Goal: Transaction & Acquisition: Purchase product/service

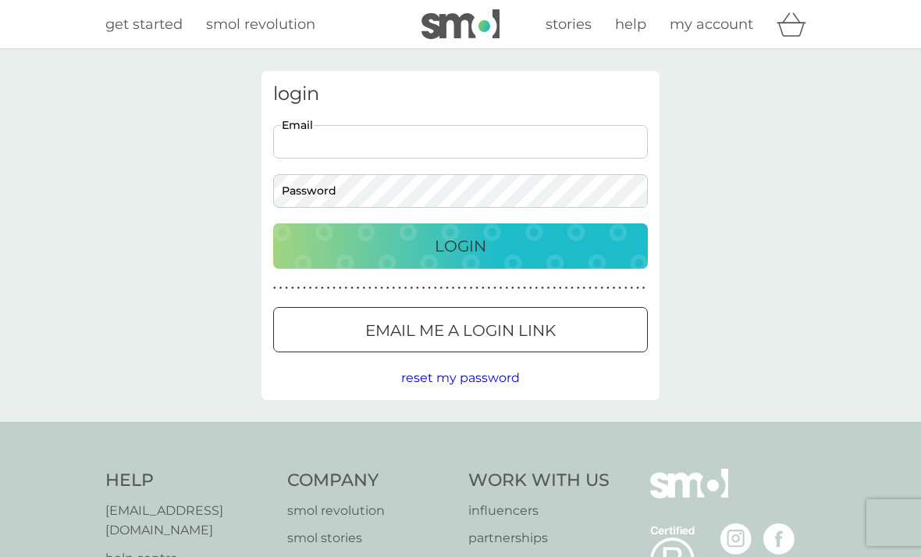
type input "[EMAIL_ADDRESS][DOMAIN_NAME]"
click at [461, 245] on button "Login" at bounding box center [460, 245] width 375 height 45
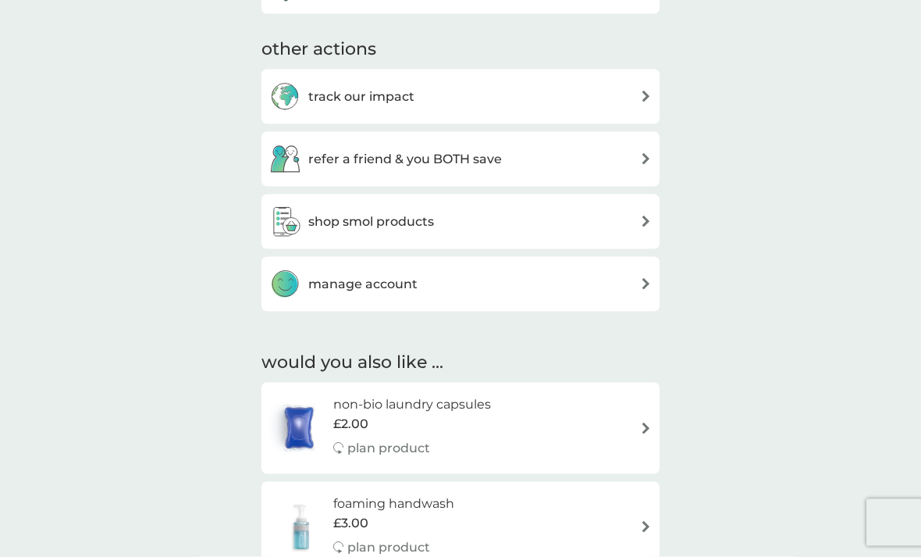
scroll to position [517, 0]
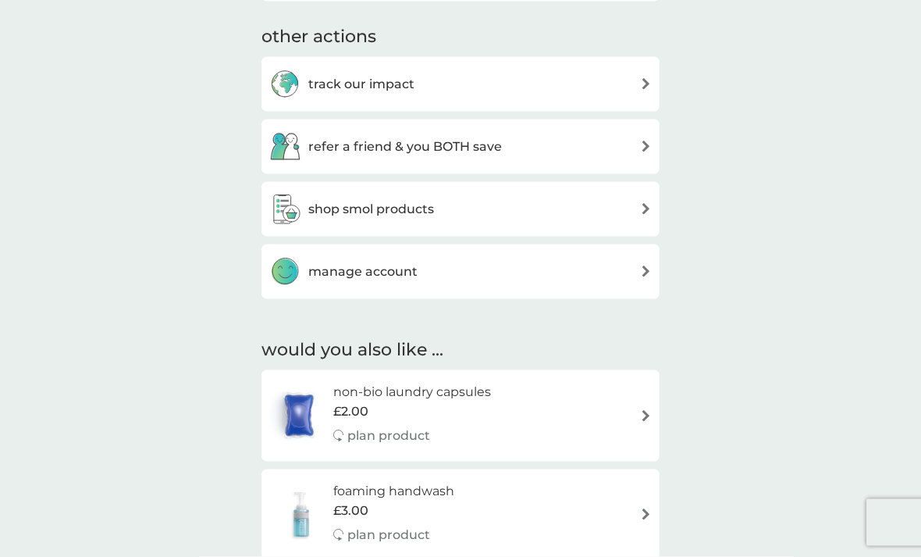
click at [629, 136] on div "refer a friend & you BOTH save" at bounding box center [460, 146] width 383 height 31
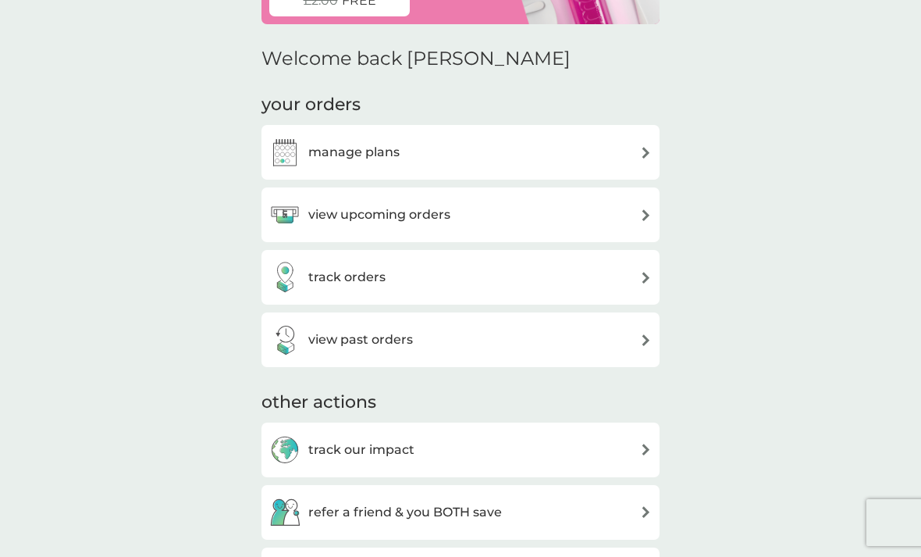
scroll to position [151, 0]
click at [626, 150] on div "manage plans" at bounding box center [460, 152] width 383 height 31
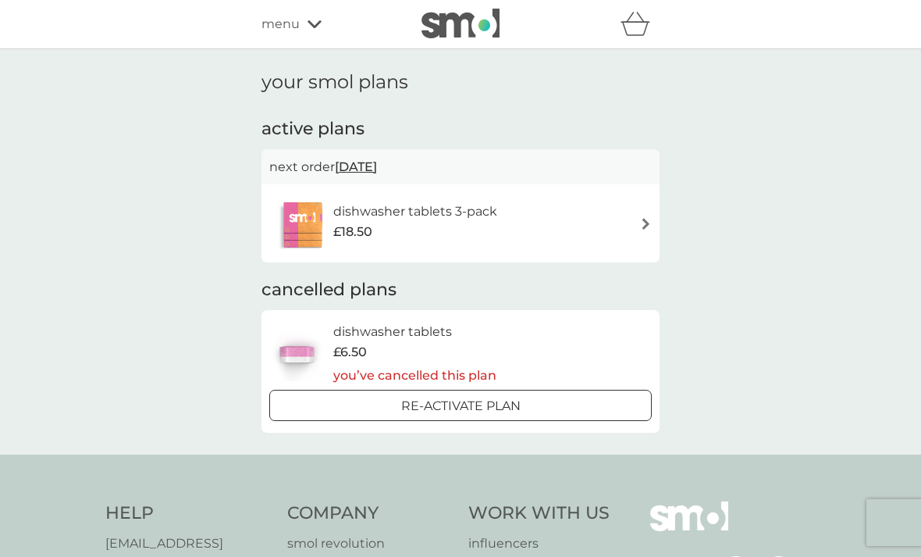
click at [303, 22] on div "menu" at bounding box center [328, 24] width 133 height 20
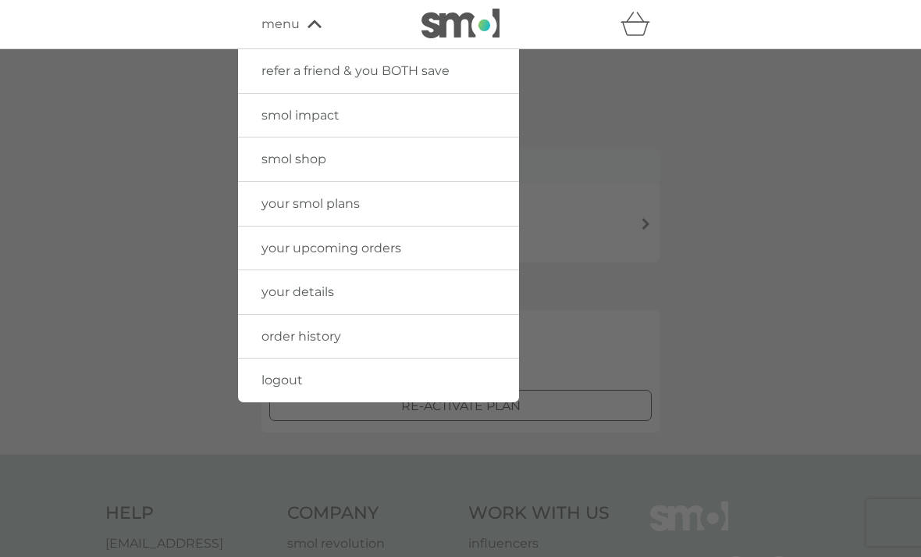
click at [311, 153] on span "smol shop" at bounding box center [294, 158] width 65 height 15
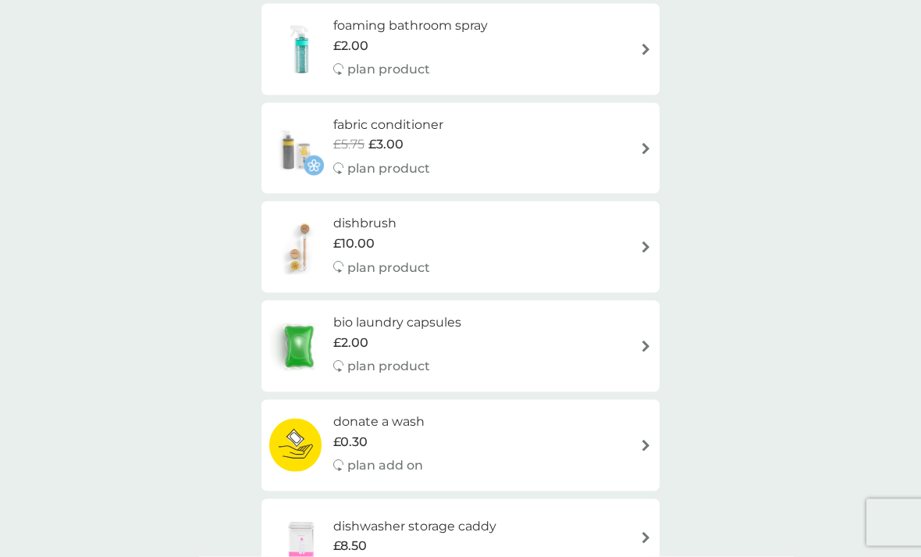
click at [613, 228] on div "dishbrush £10.00 plan product" at bounding box center [460, 247] width 383 height 68
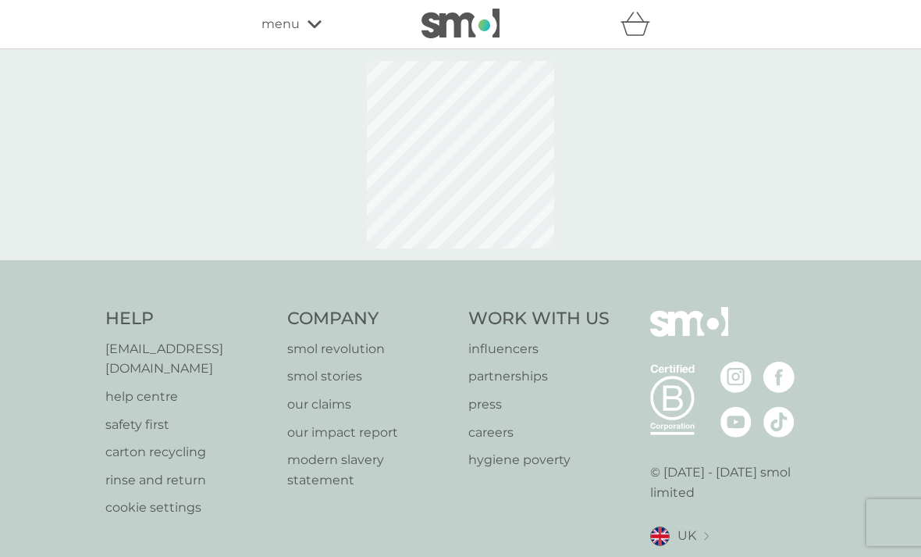
select select "245"
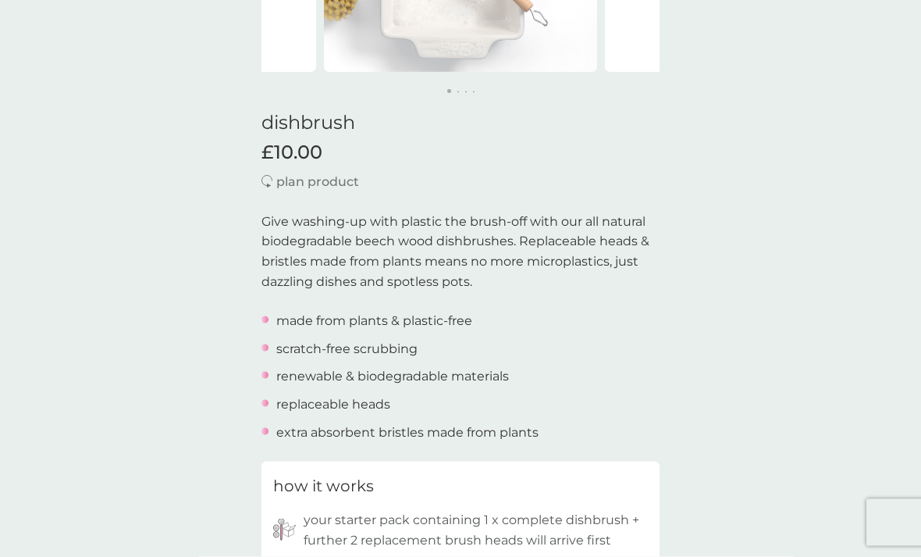
scroll to position [310, 0]
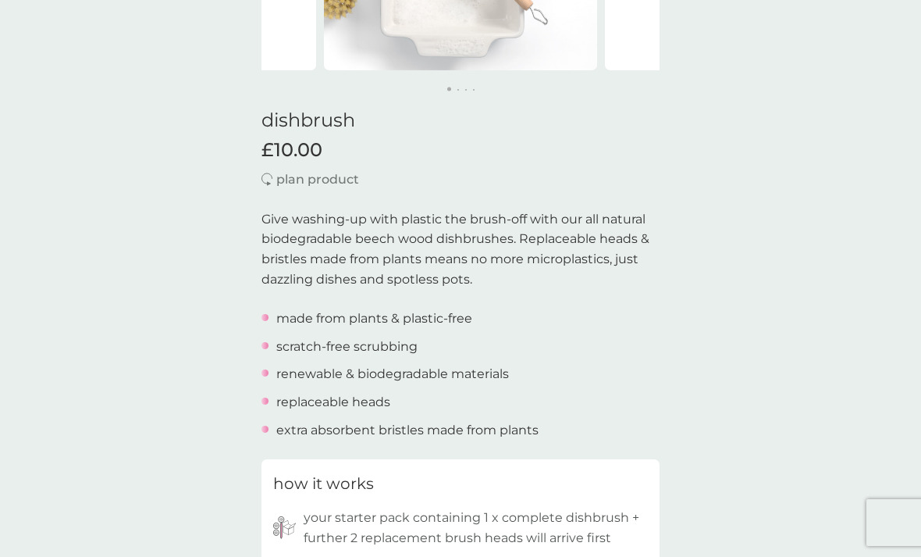
click at [280, 172] on p "plan product" at bounding box center [317, 179] width 83 height 20
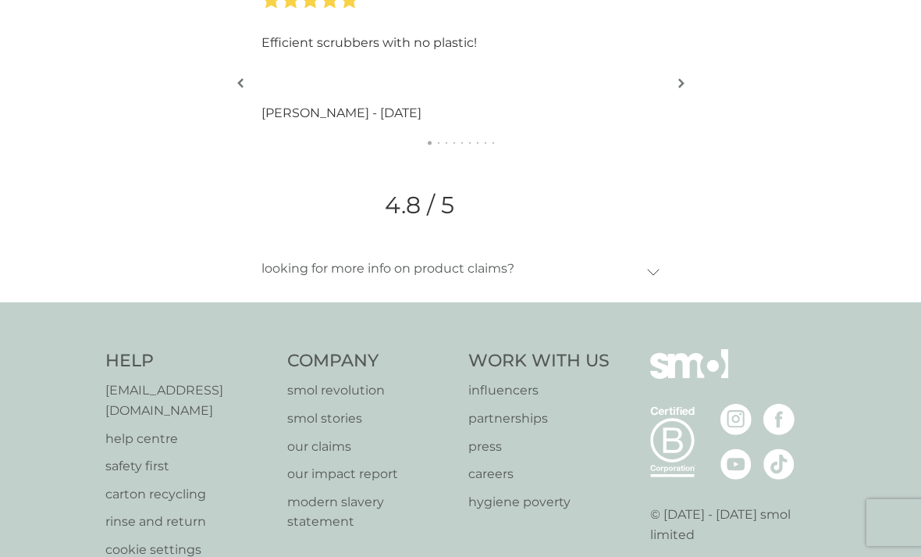
scroll to position [1635, 0]
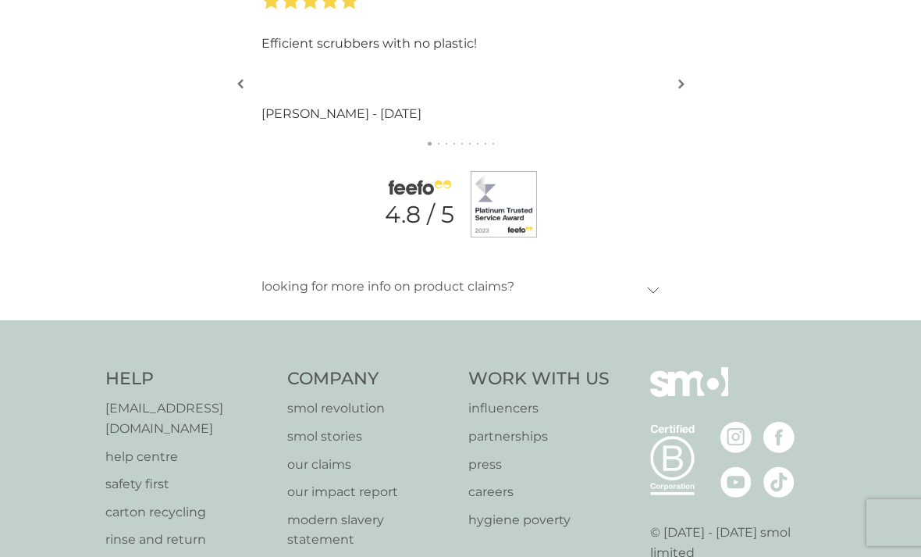
click at [143, 447] on p "help centre" at bounding box center [188, 457] width 166 height 20
